Goal: Complete application form

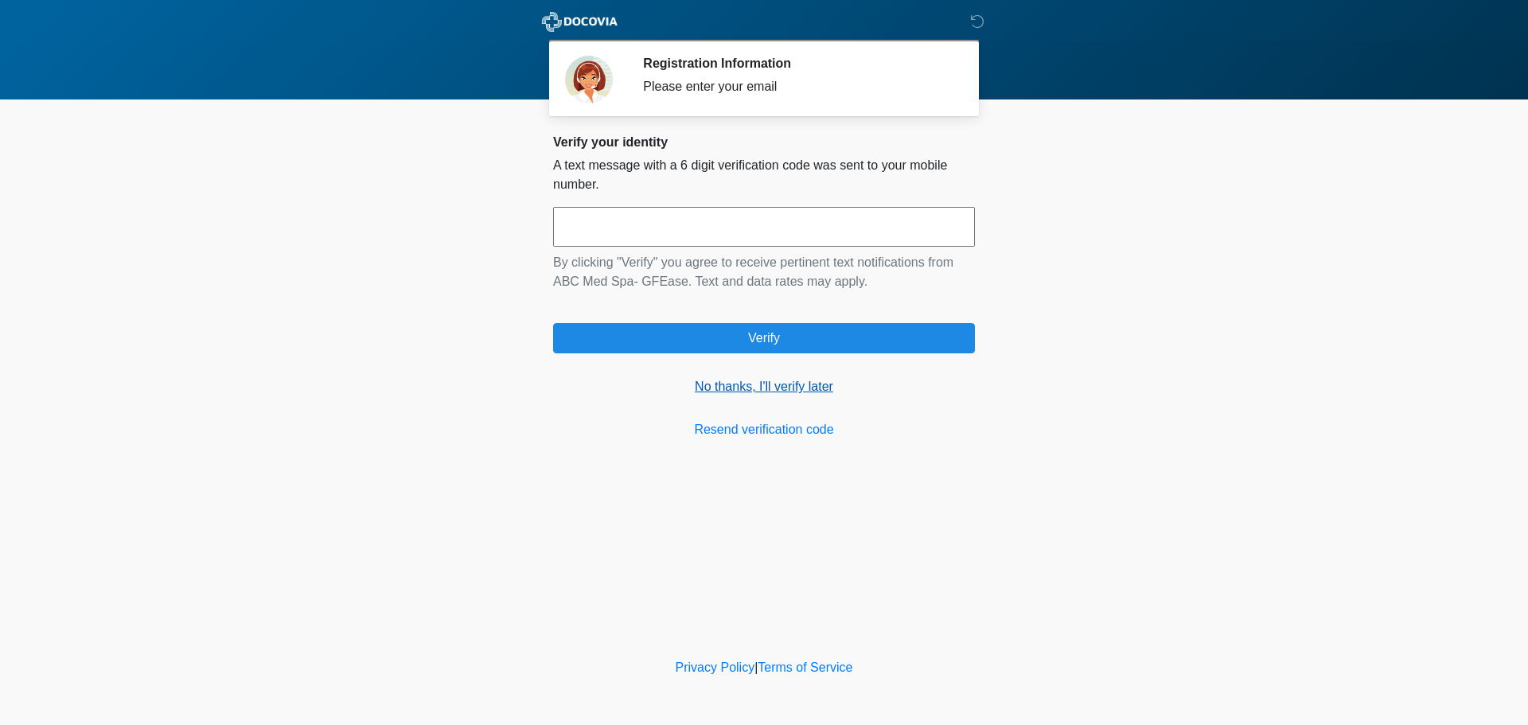
click at [763, 390] on link "No thanks, I'll verify later" at bounding box center [764, 386] width 422 height 19
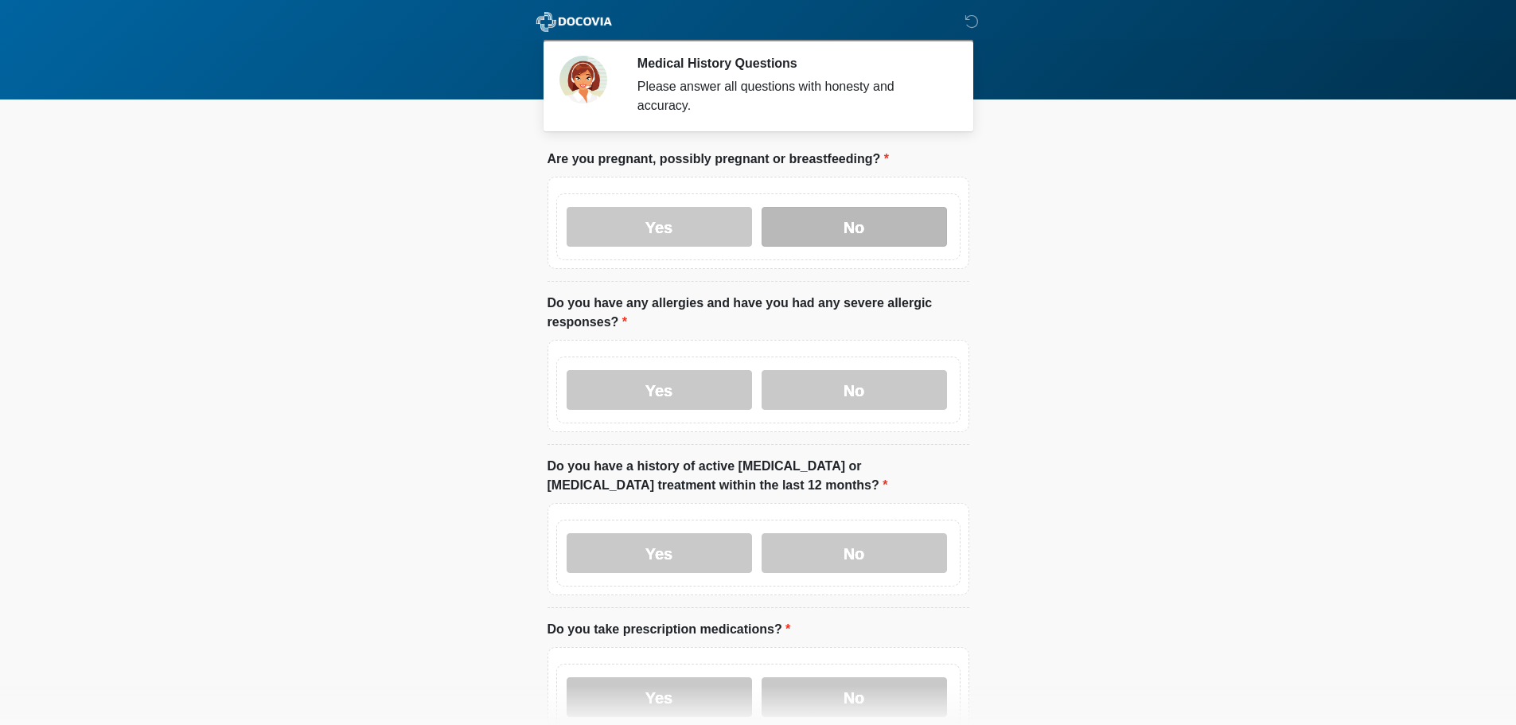
click at [798, 210] on label "No" at bounding box center [854, 227] width 185 height 40
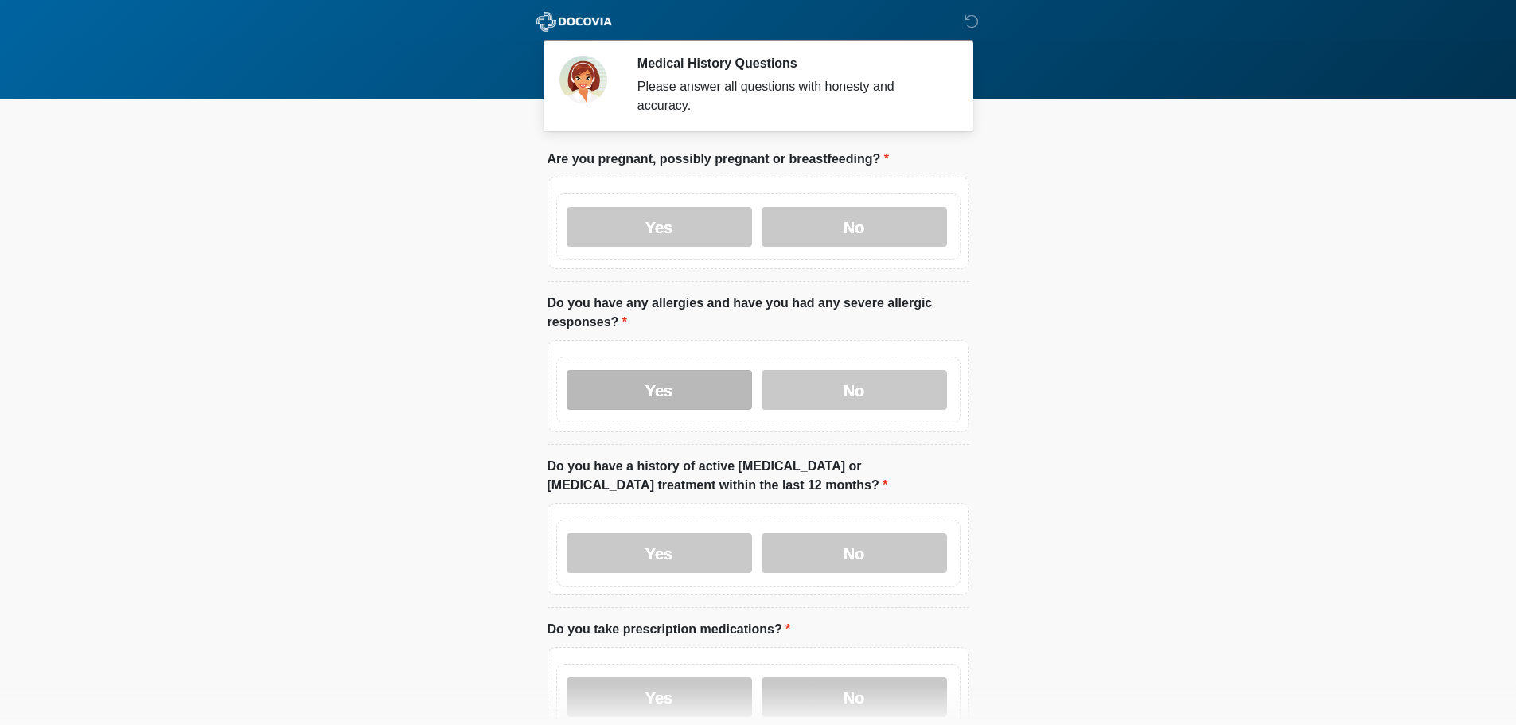
click at [705, 387] on label "Yes" at bounding box center [659, 390] width 185 height 40
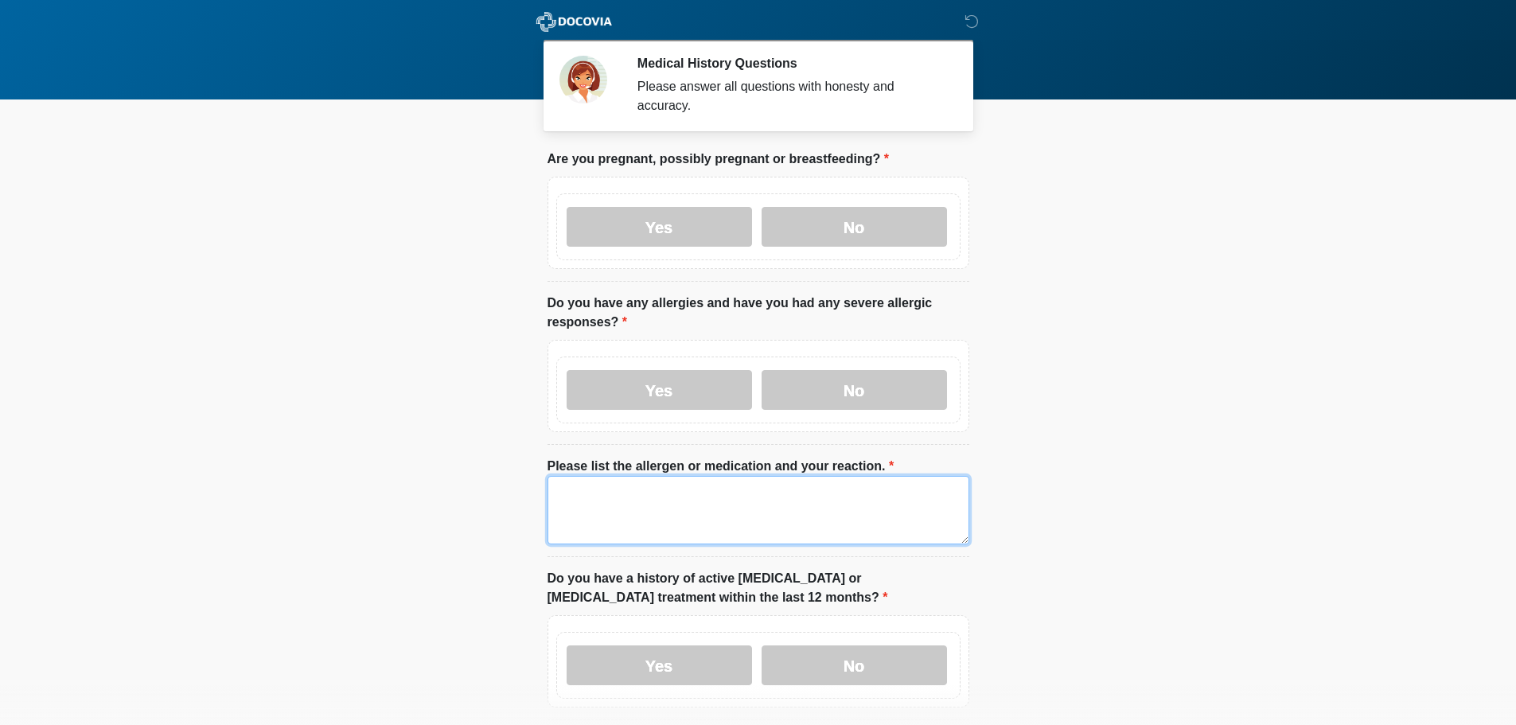
click at [715, 502] on textarea "Please list the allergen or medication and your reaction." at bounding box center [759, 510] width 422 height 68
type textarea "*"
type textarea "**********"
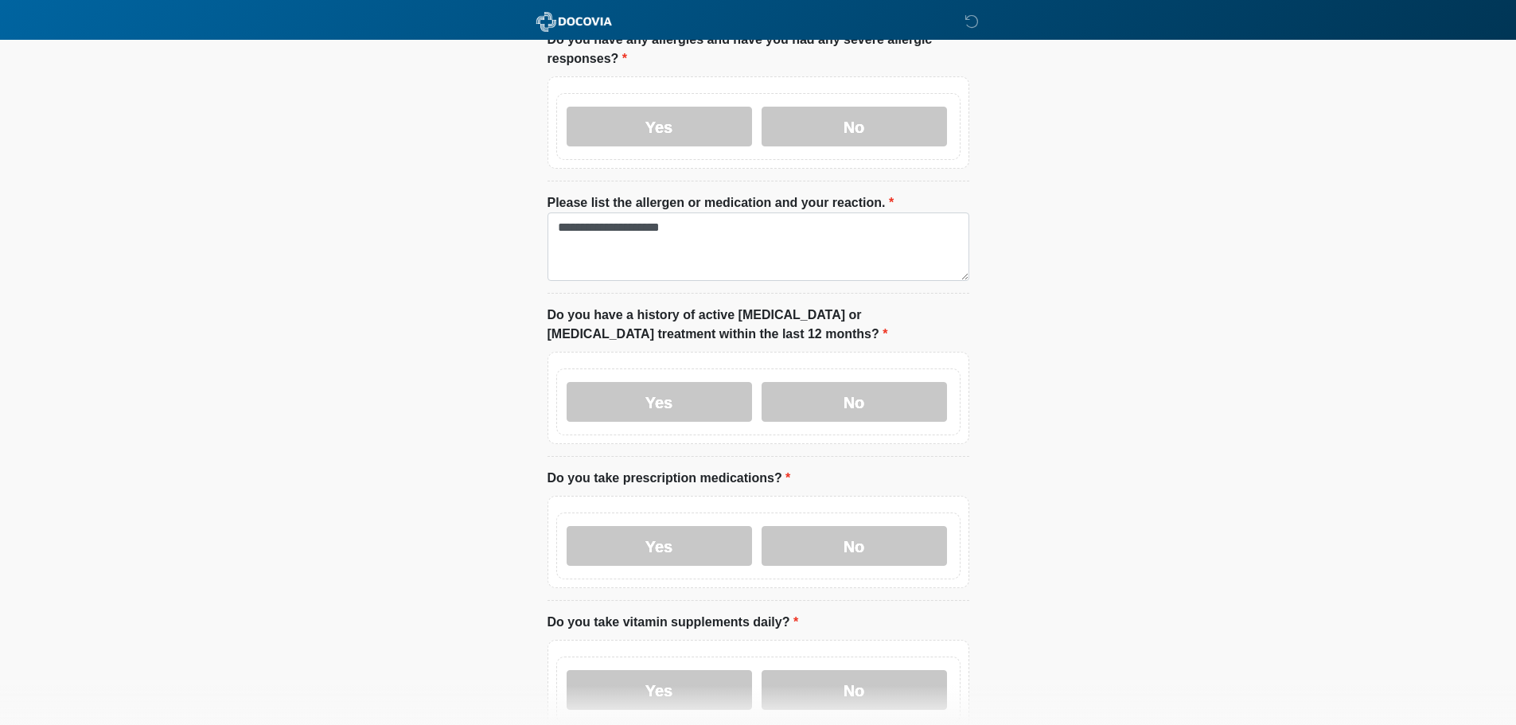
scroll to position [318, 0]
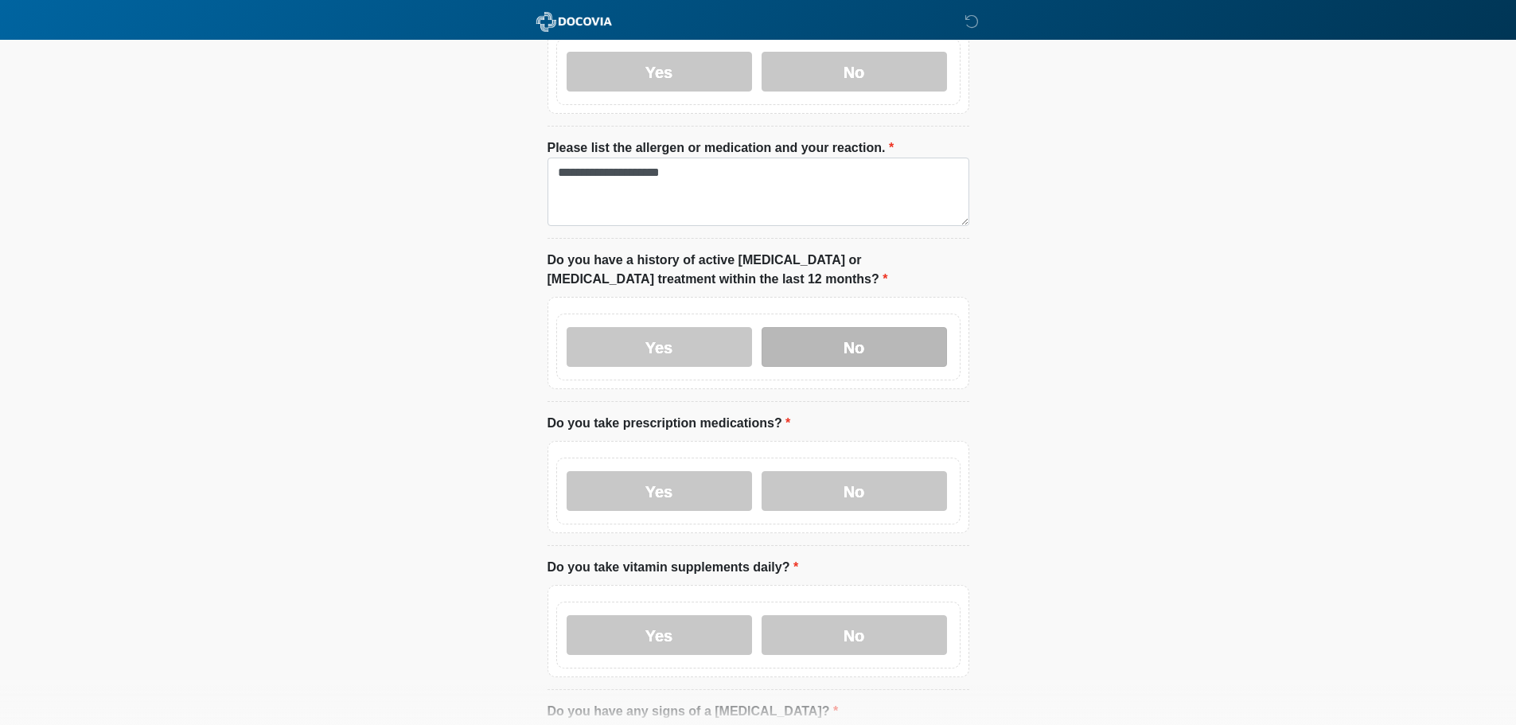
click at [835, 327] on label "No" at bounding box center [854, 347] width 185 height 40
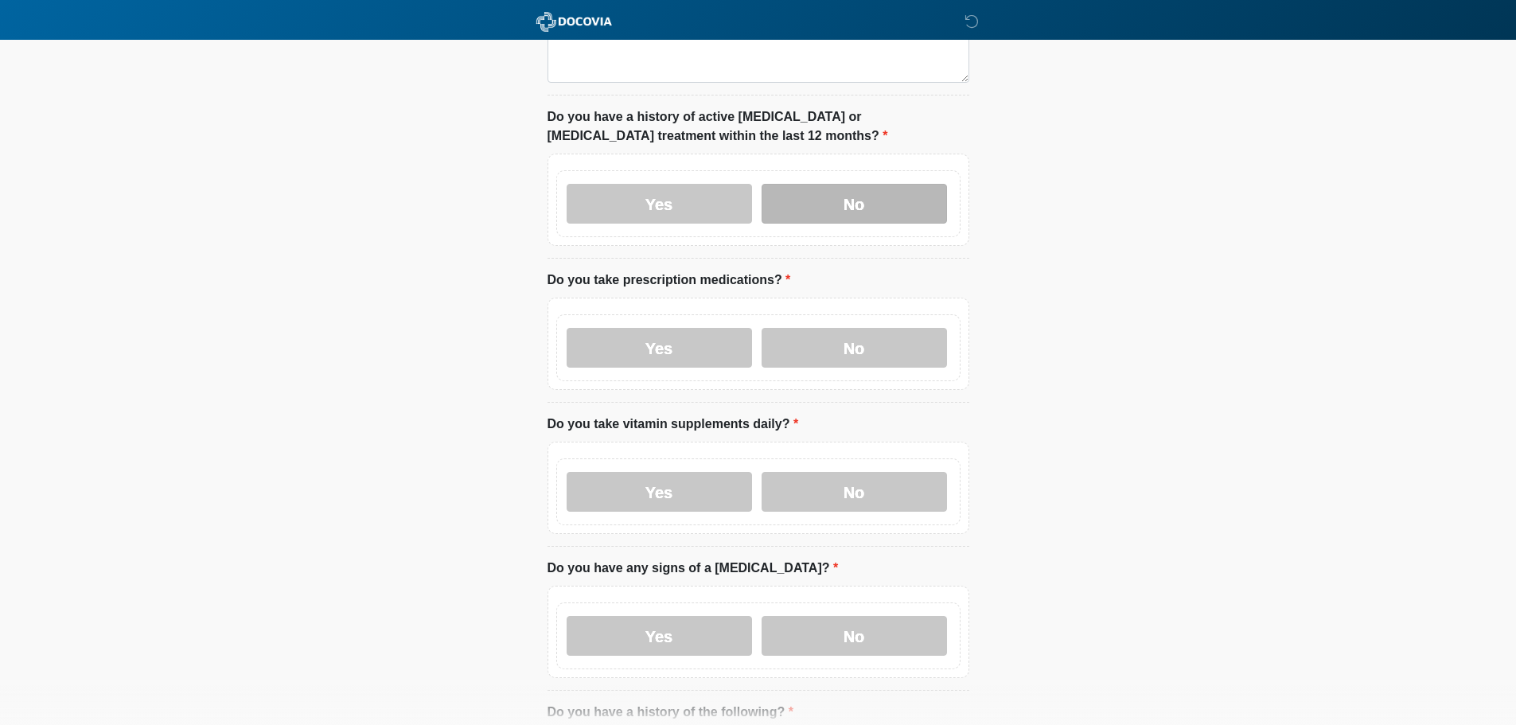
scroll to position [478, 0]
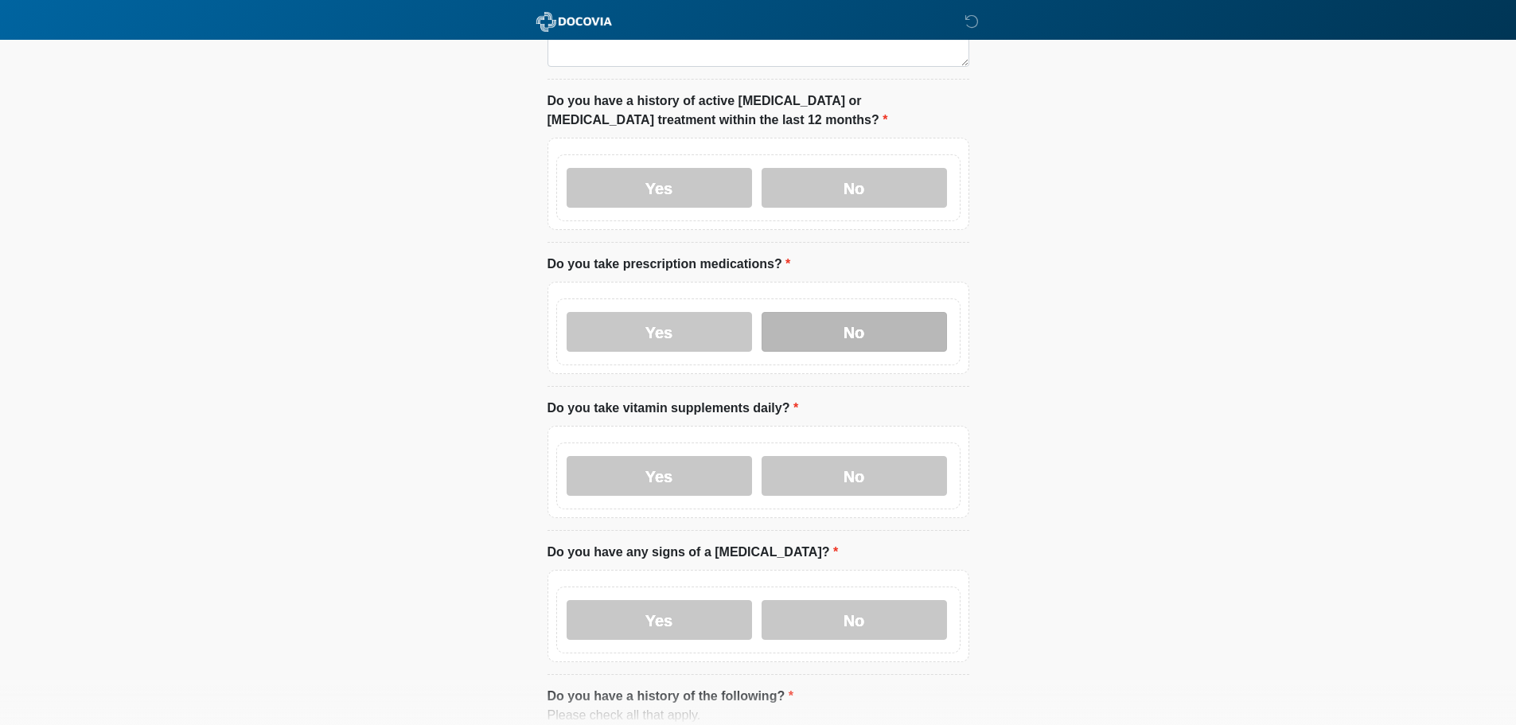
click at [833, 313] on label "No" at bounding box center [854, 332] width 185 height 40
click at [736, 319] on label "Yes" at bounding box center [659, 332] width 185 height 40
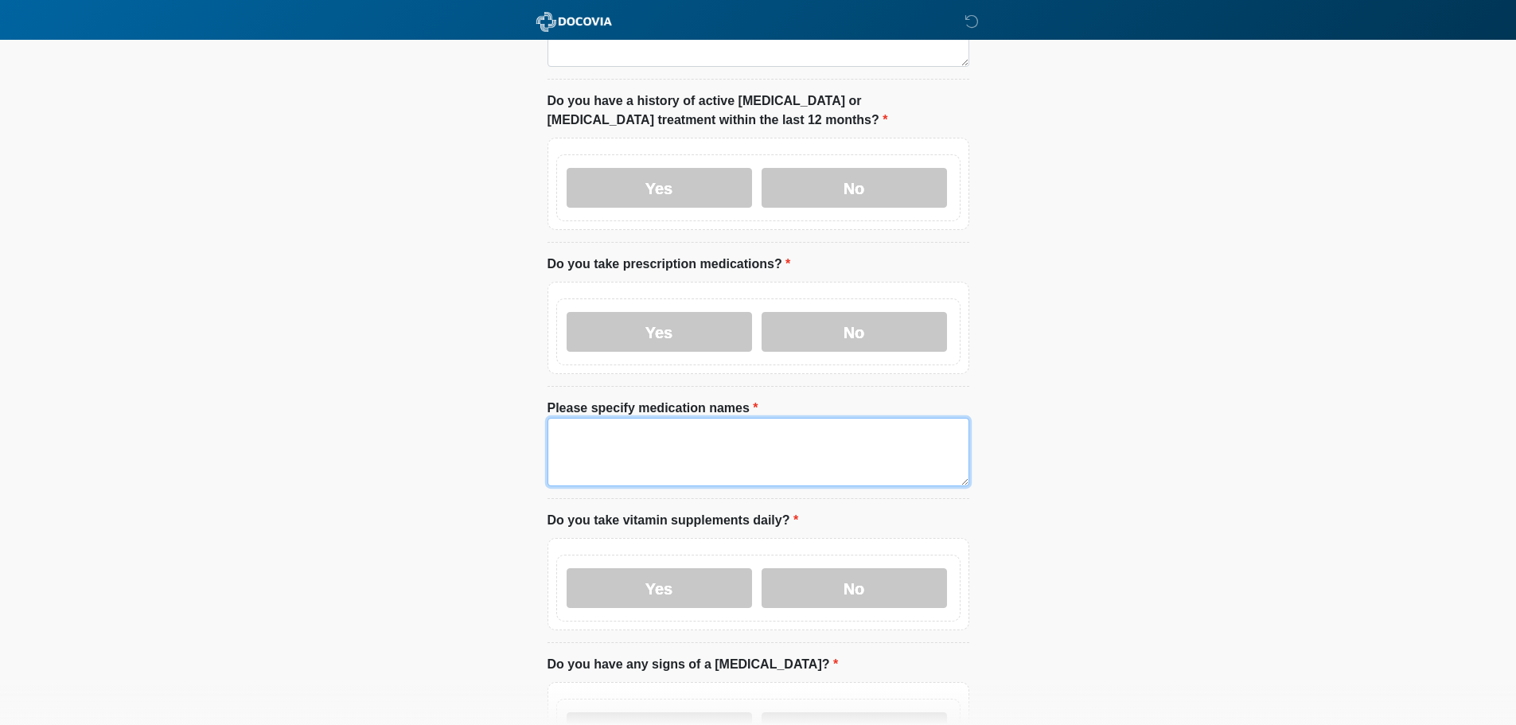
click at [752, 420] on textarea "Please specify medication names" at bounding box center [759, 452] width 422 height 68
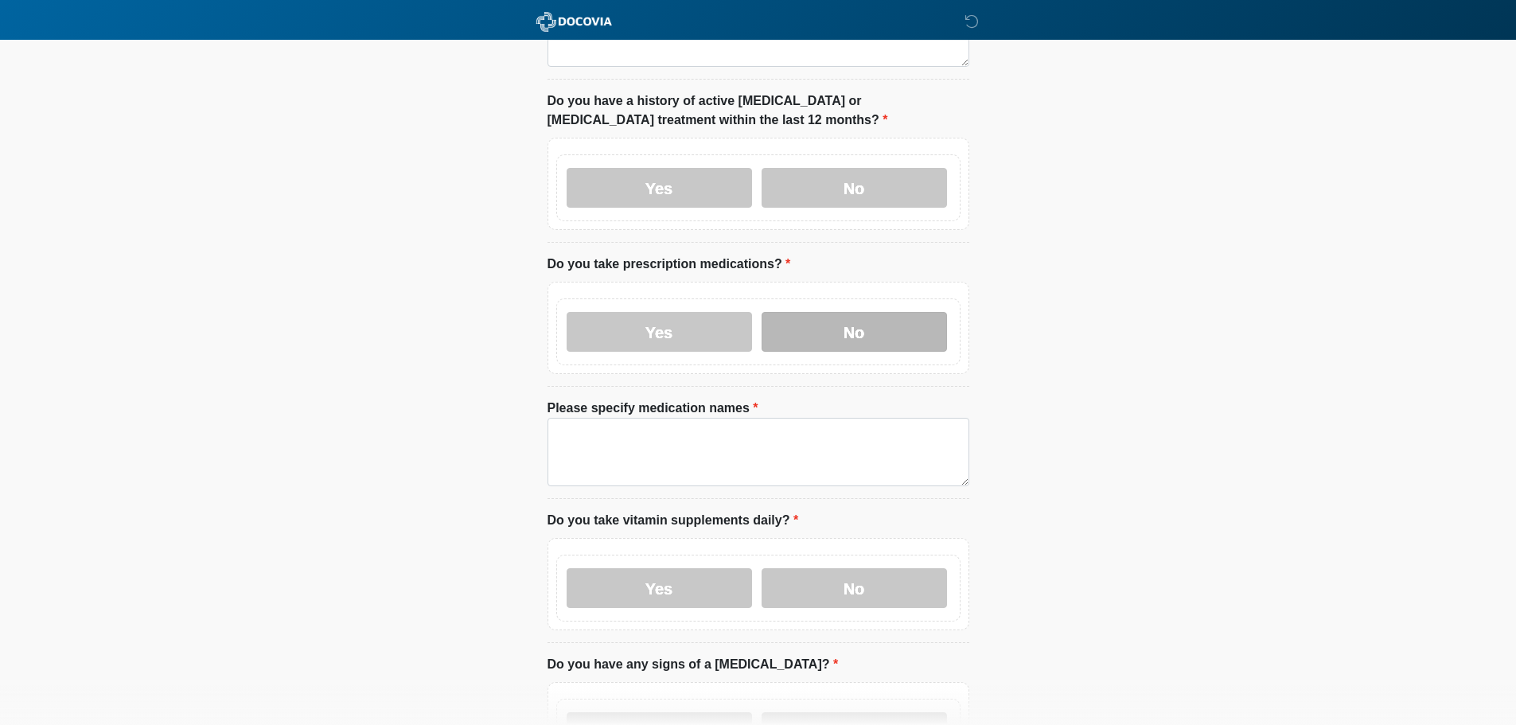
click at [857, 331] on label "No" at bounding box center [854, 332] width 185 height 40
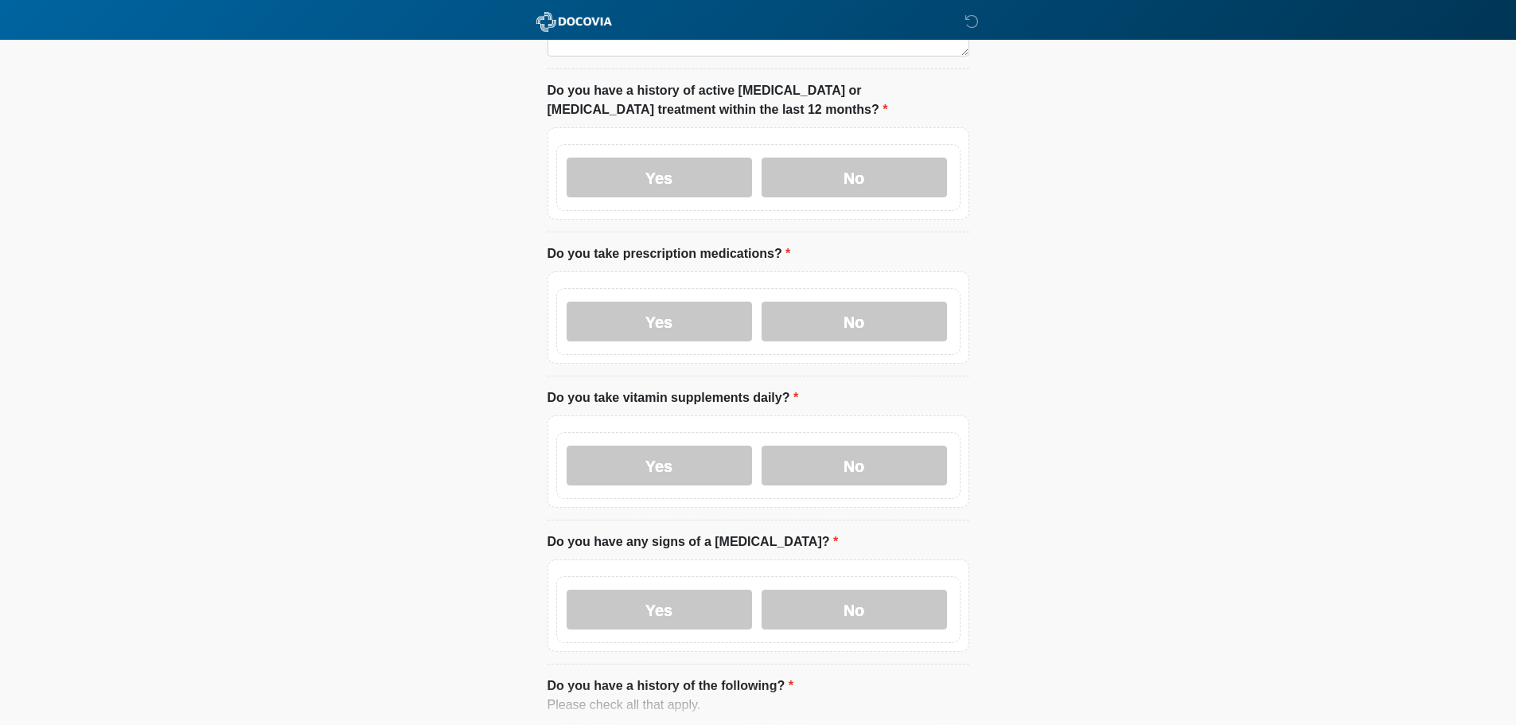
scroll to position [557, 0]
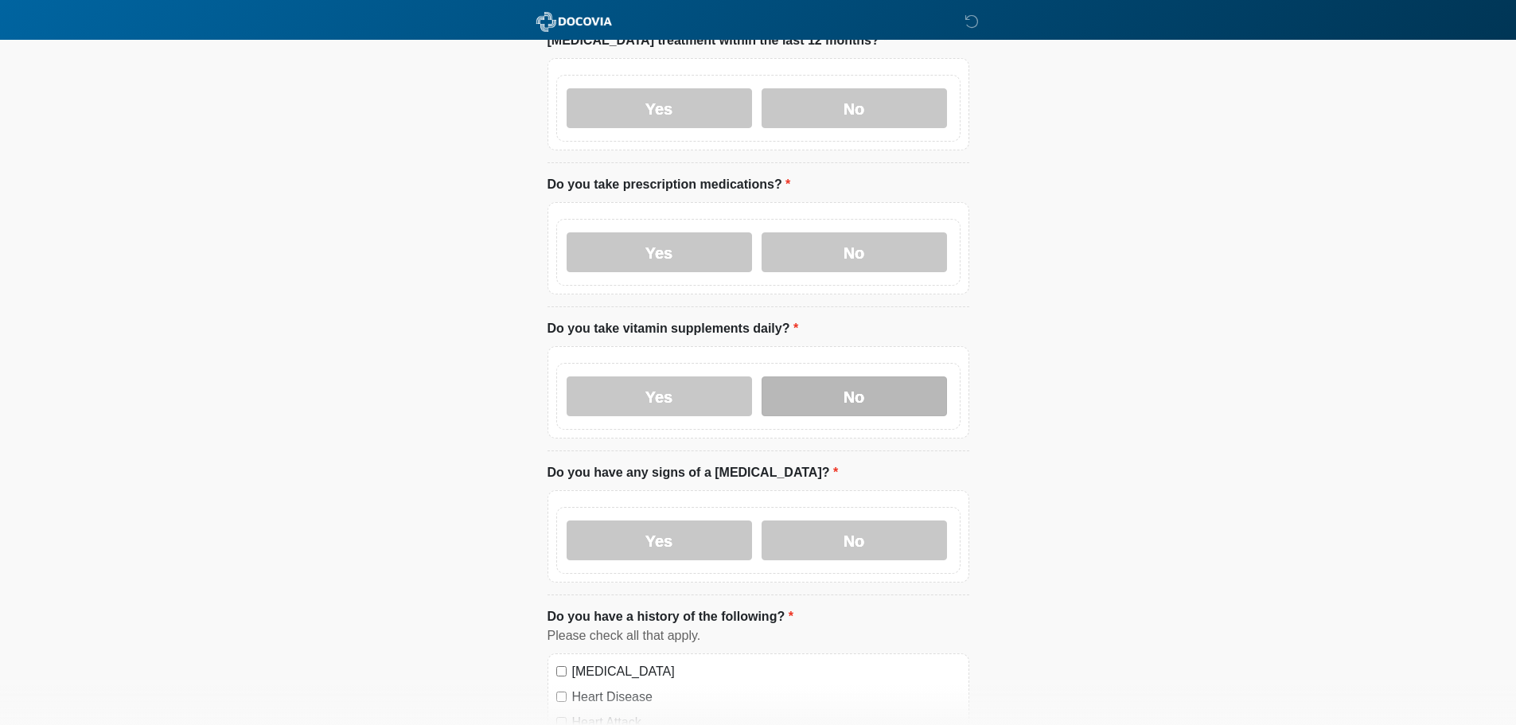
click at [856, 386] on label "No" at bounding box center [854, 397] width 185 height 40
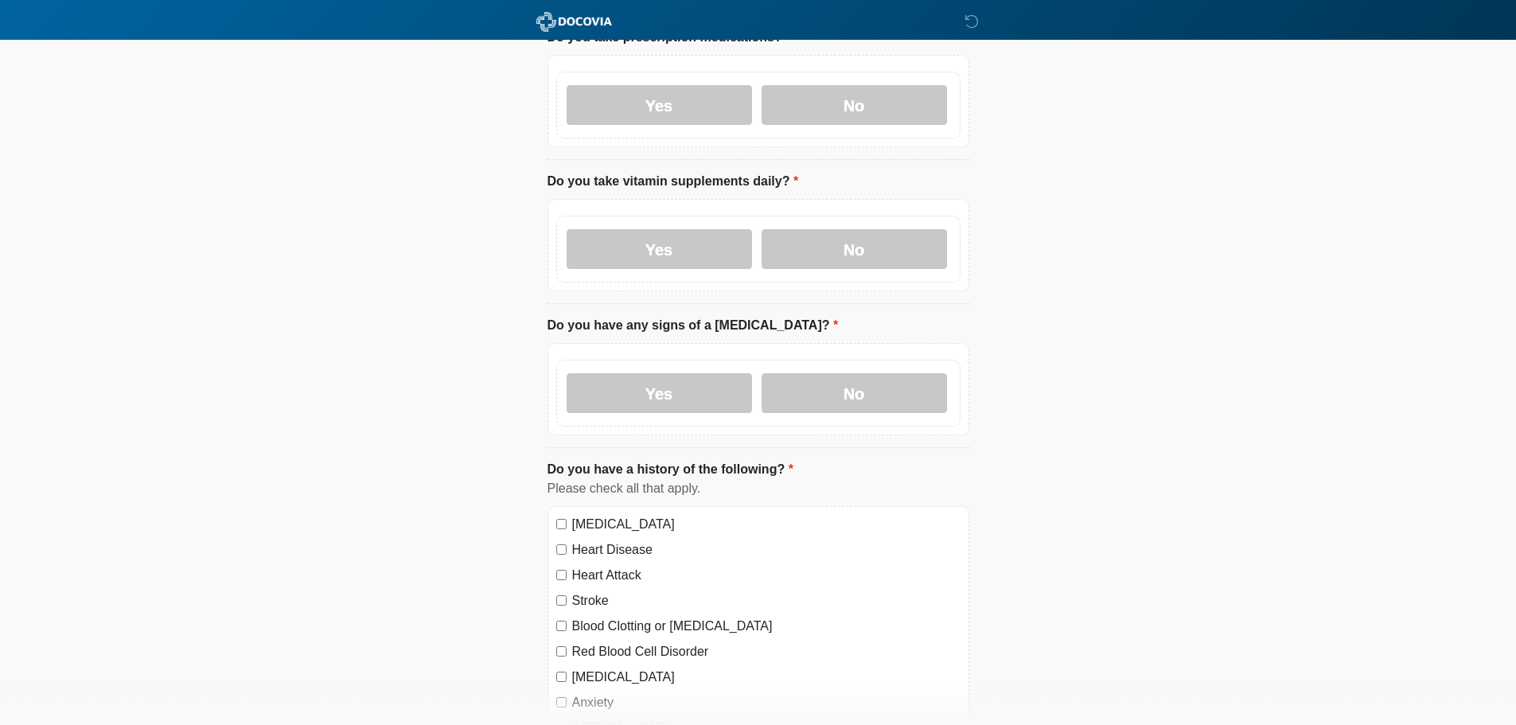
scroll to position [796, 0]
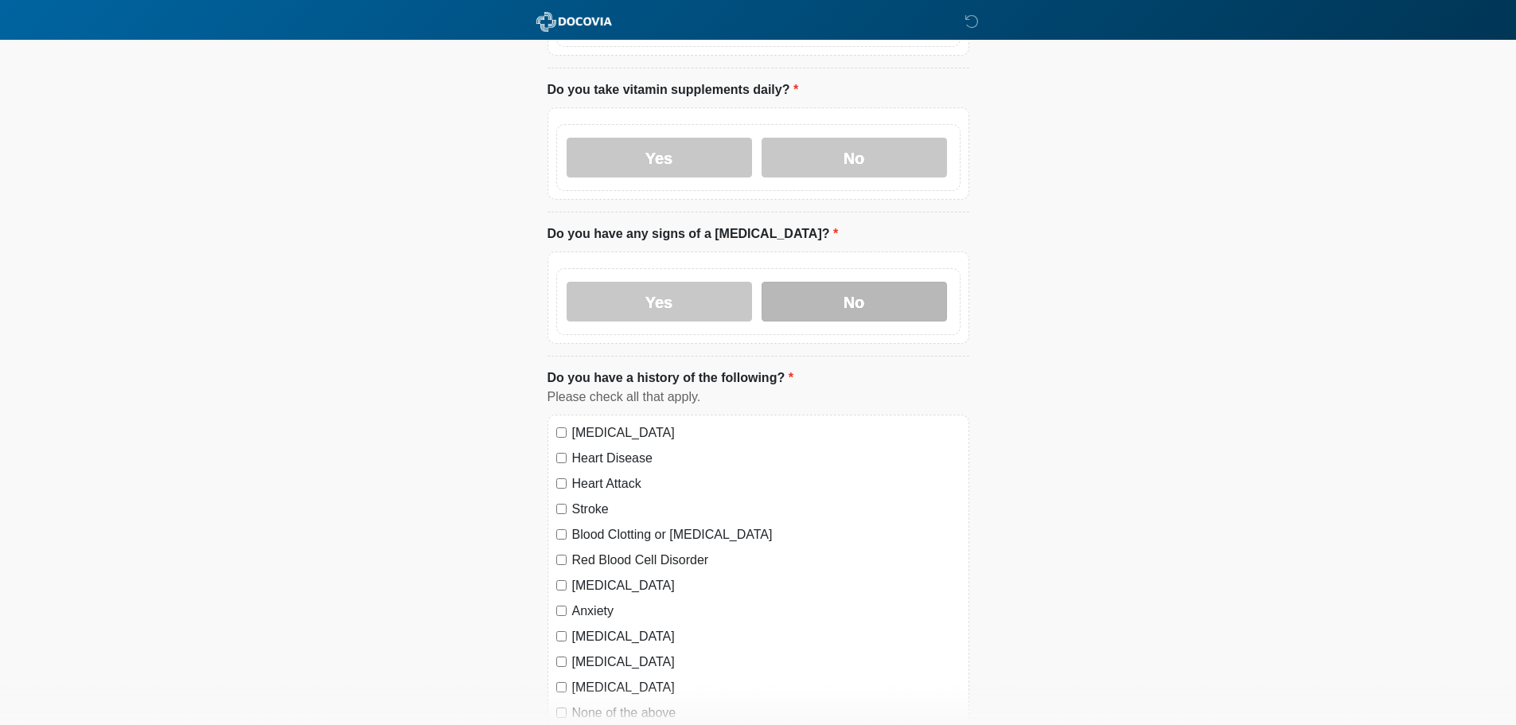
click at [804, 291] on label "No" at bounding box center [854, 302] width 185 height 40
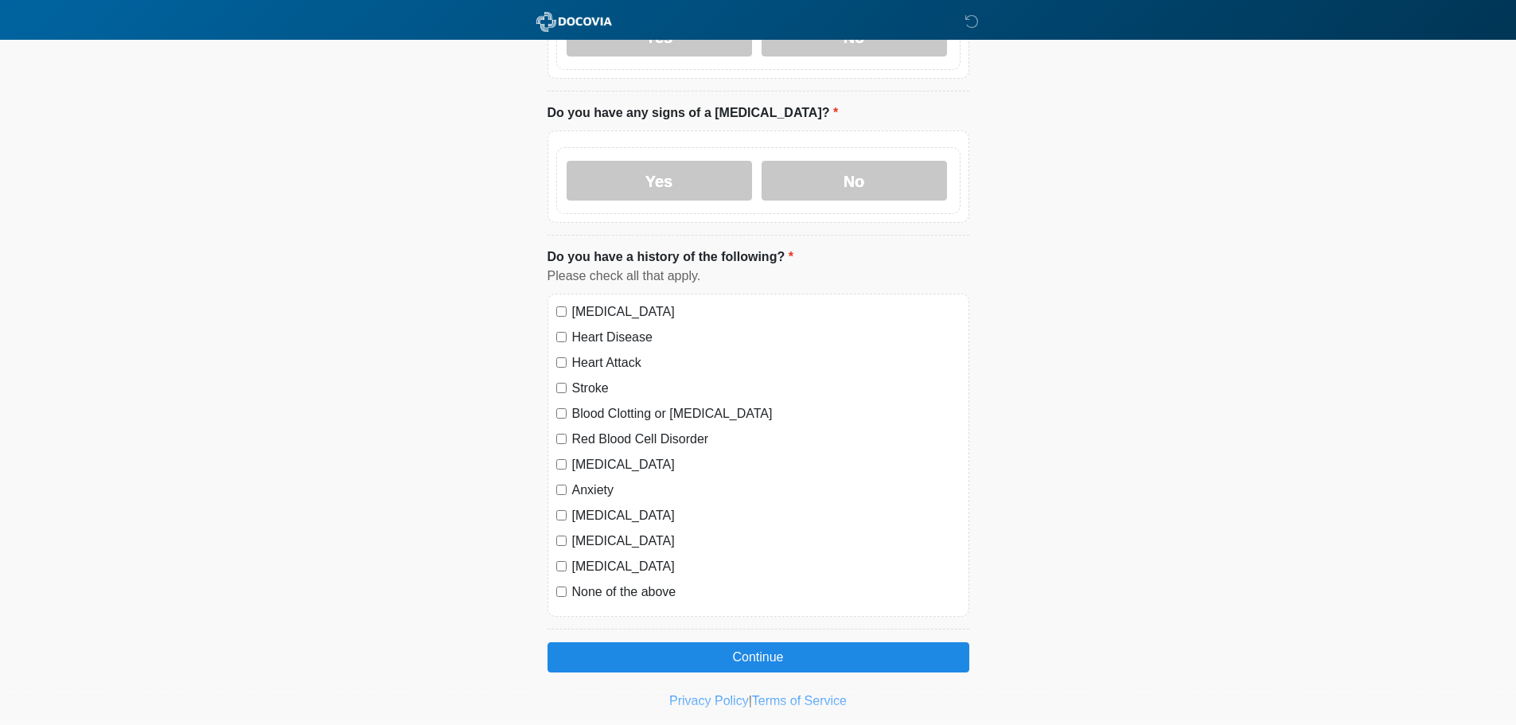
scroll to position [935, 0]
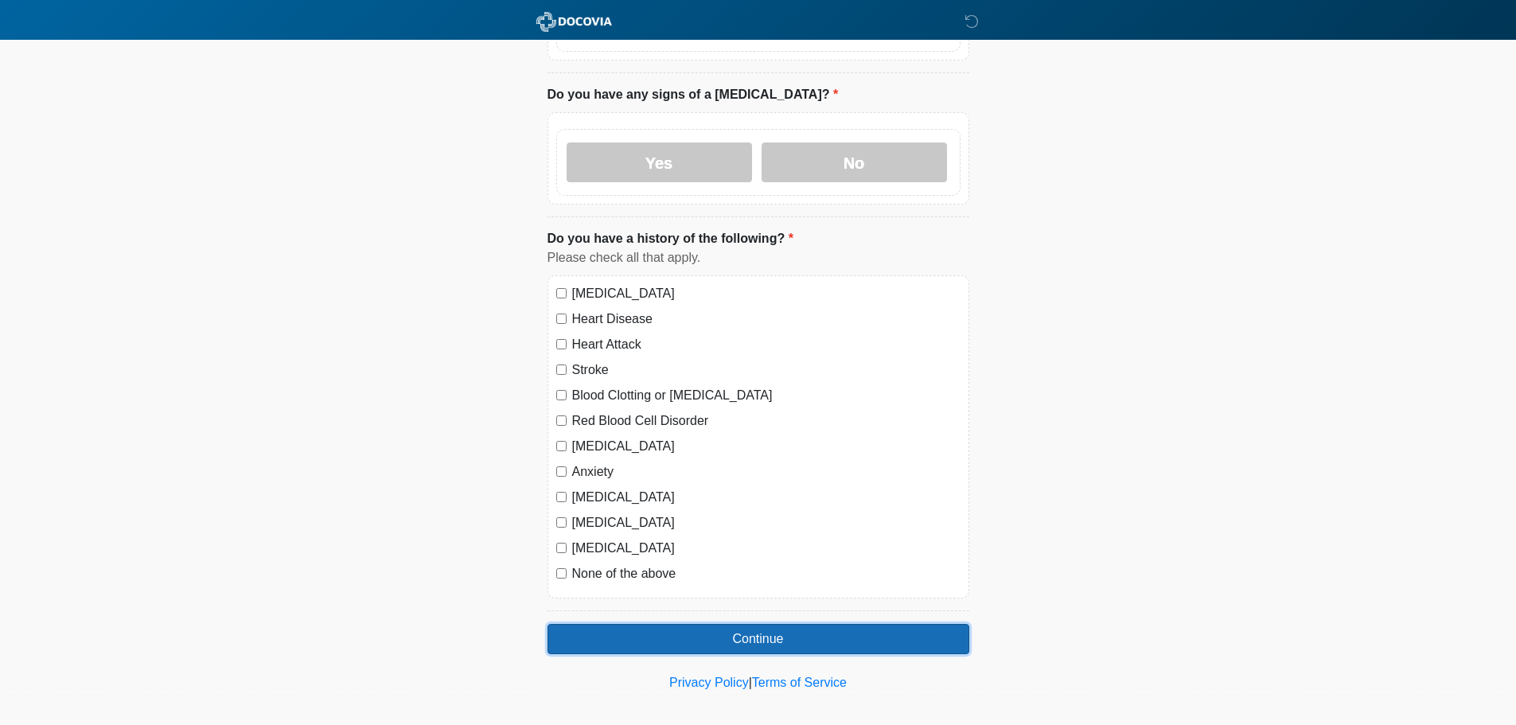
click at [659, 625] on button "Continue" at bounding box center [759, 639] width 422 height 30
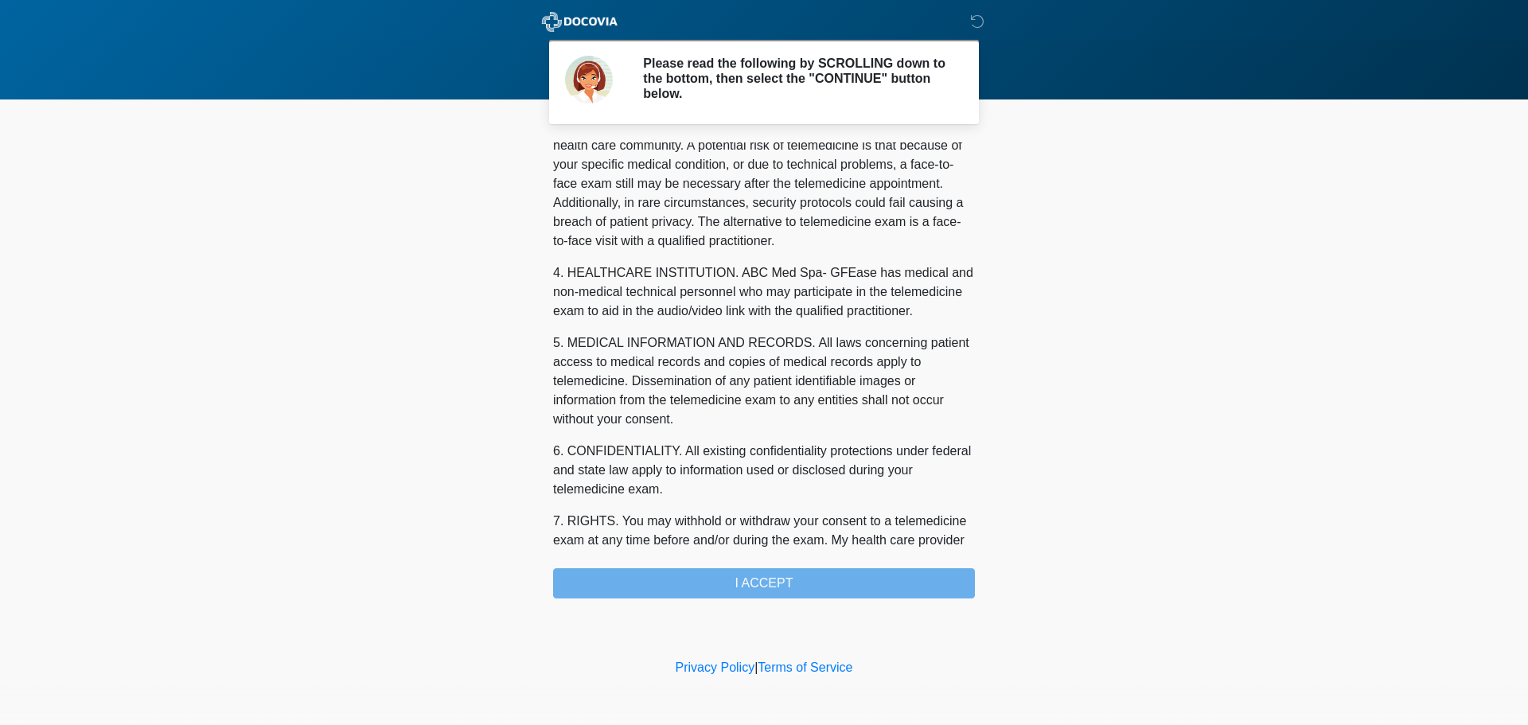
scroll to position [536, 0]
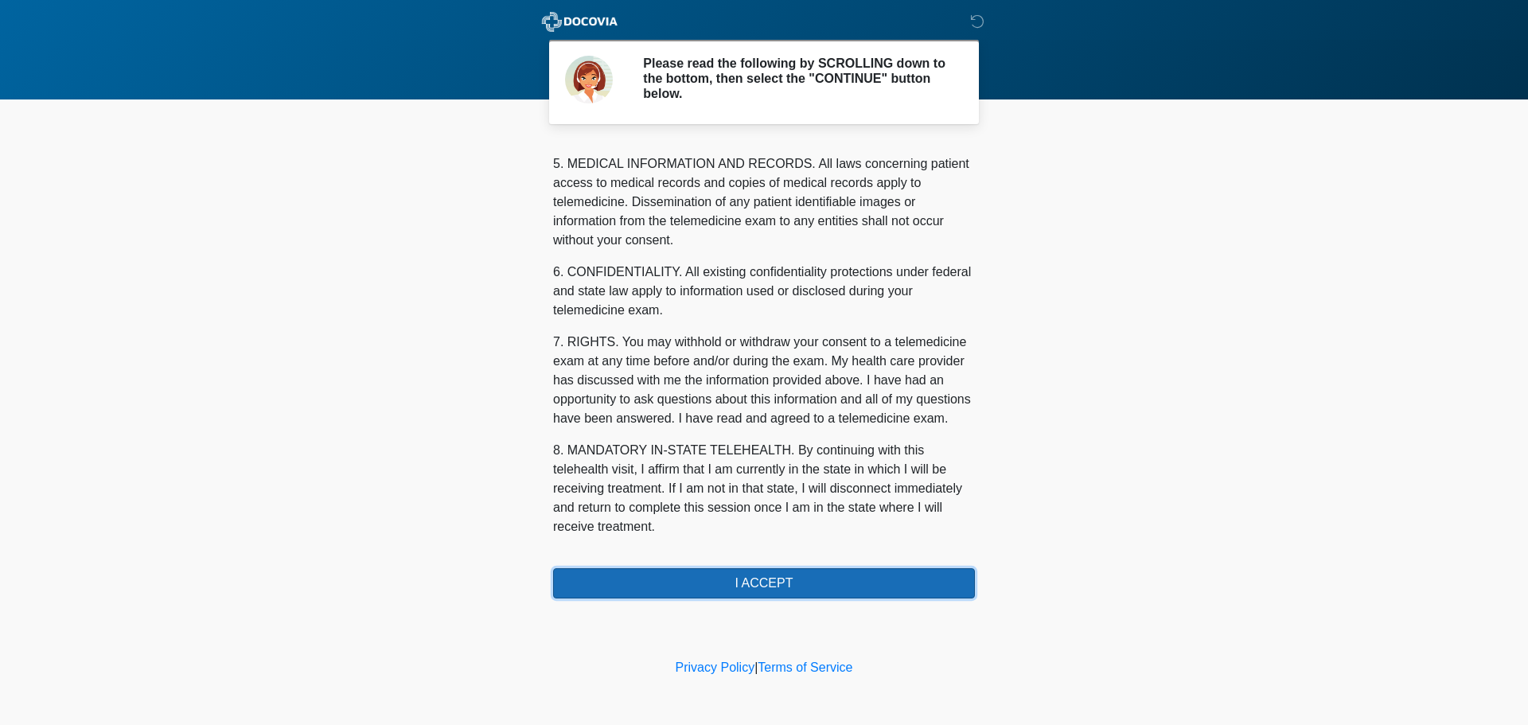
click at [794, 579] on button "I ACCEPT" at bounding box center [764, 583] width 422 height 30
